Goal: Find contact information: Find contact information

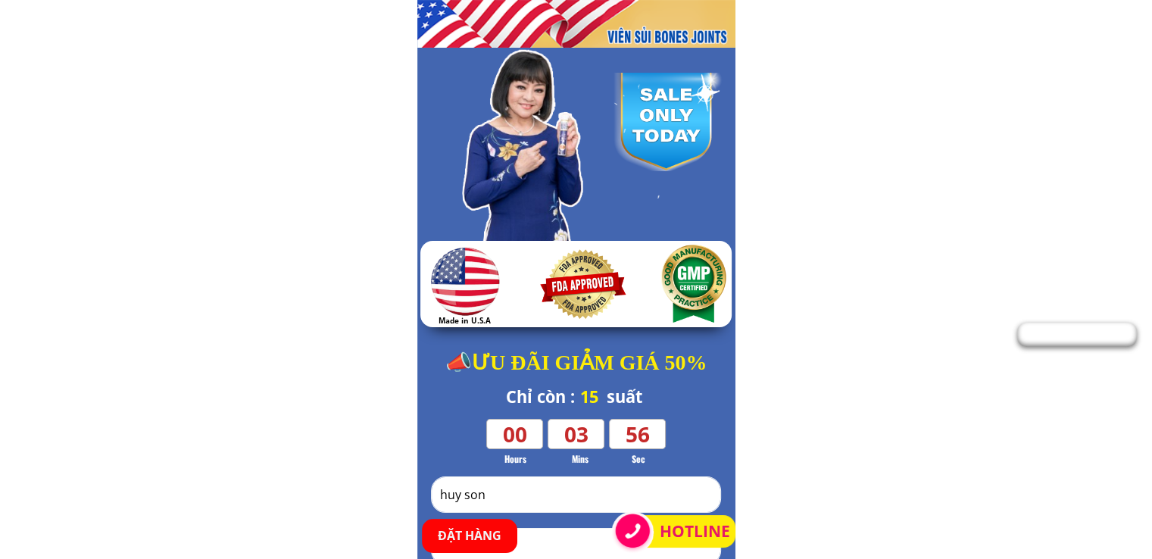
click at [667, 536] on h3 "HOTLINE" at bounding box center [697, 532] width 75 height 26
